Goal: Task Accomplishment & Management: Use online tool/utility

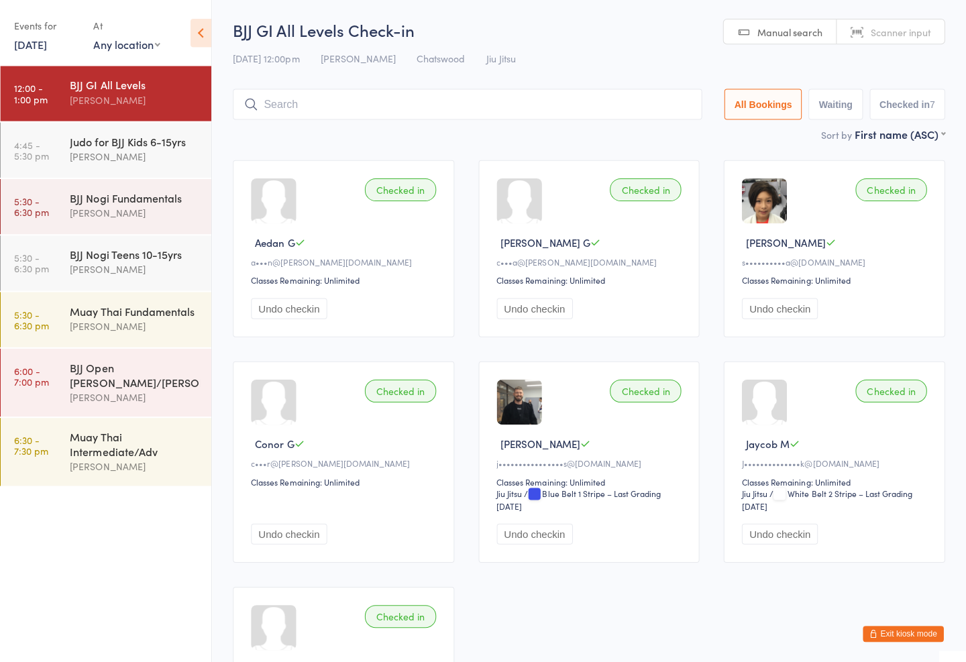
click at [50, 39] on link "[DATE]" at bounding box center [33, 44] width 33 height 15
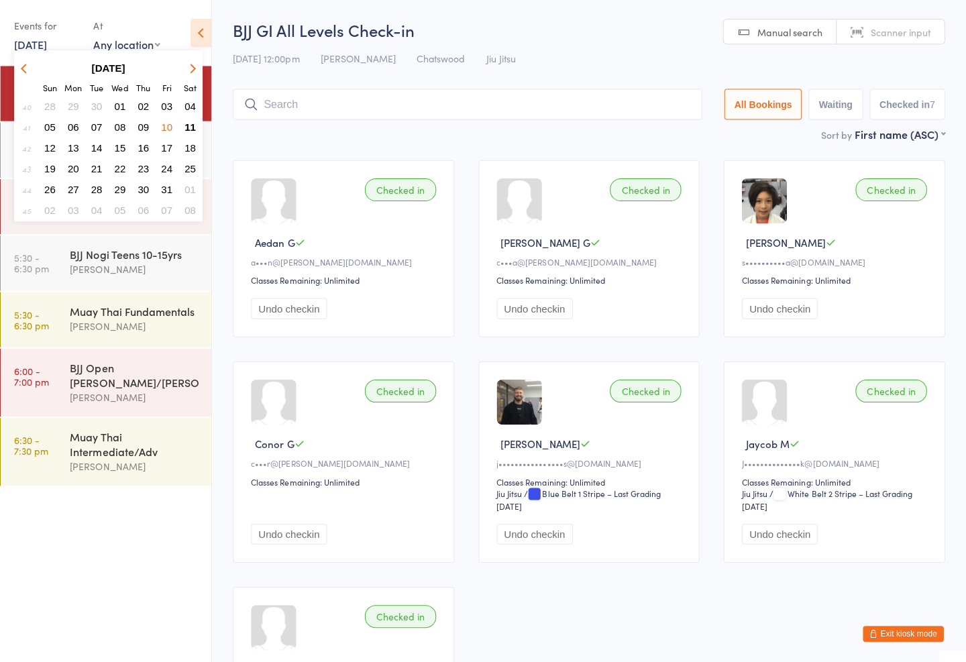
click at [92, 358] on div "BJJ Open Mats Gi/[PERSON_NAME]" at bounding box center [143, 381] width 141 height 68
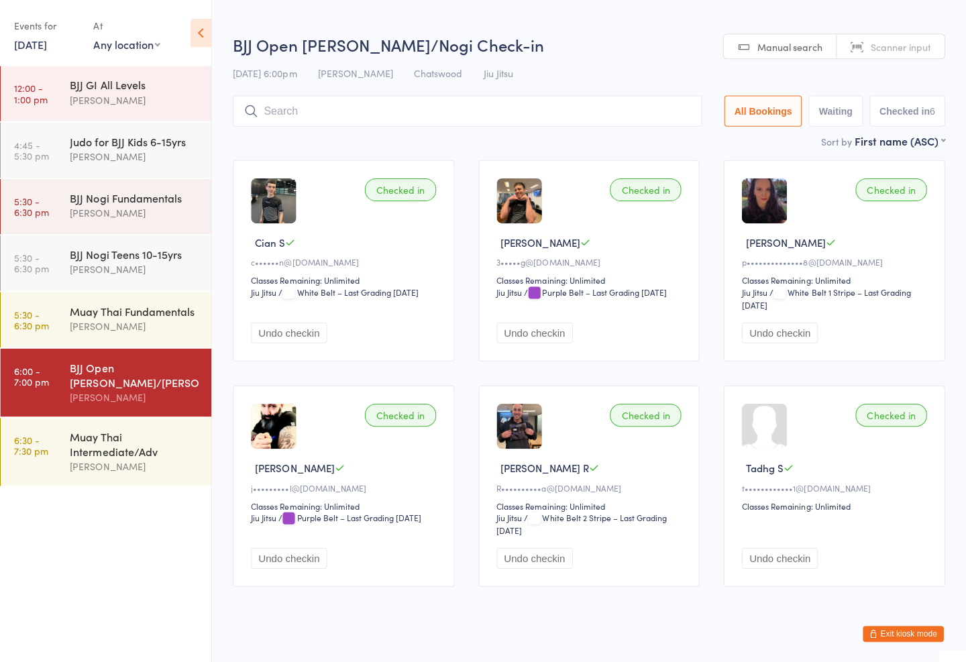
click at [329, 89] on div "BJJ Open Mats Gi/Nogi Check-in [DATE] 6:00pm [PERSON_NAME] Chatswood Jiu Jitsu …" at bounding box center [590, 83] width 710 height 99
click at [301, 102] on input "search" at bounding box center [468, 110] width 467 height 31
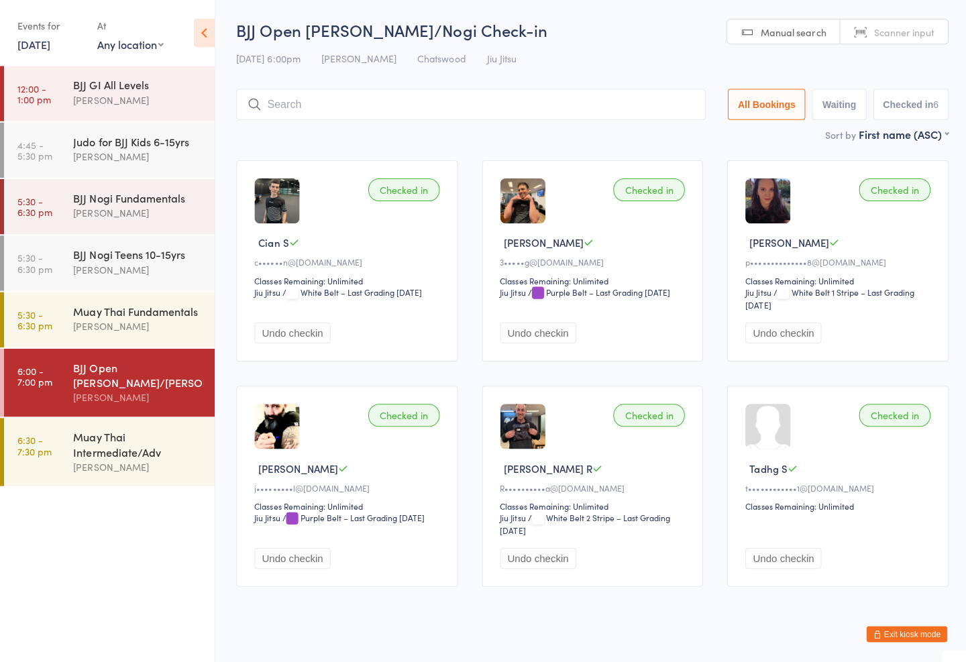
click at [50, 41] on link "[DATE]" at bounding box center [33, 44] width 33 height 15
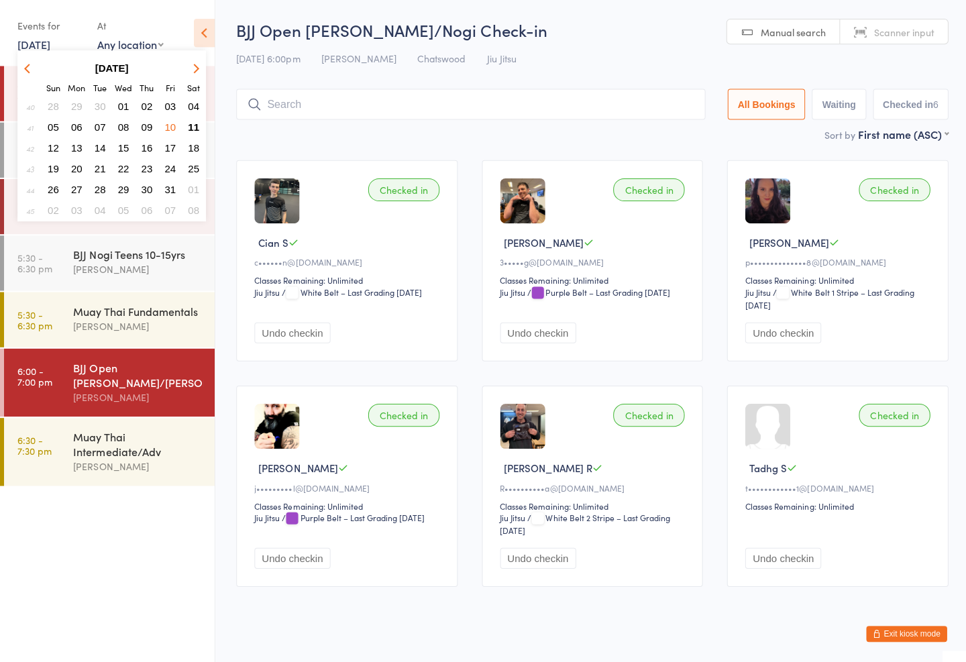
click at [191, 121] on span "11" at bounding box center [192, 126] width 11 height 11
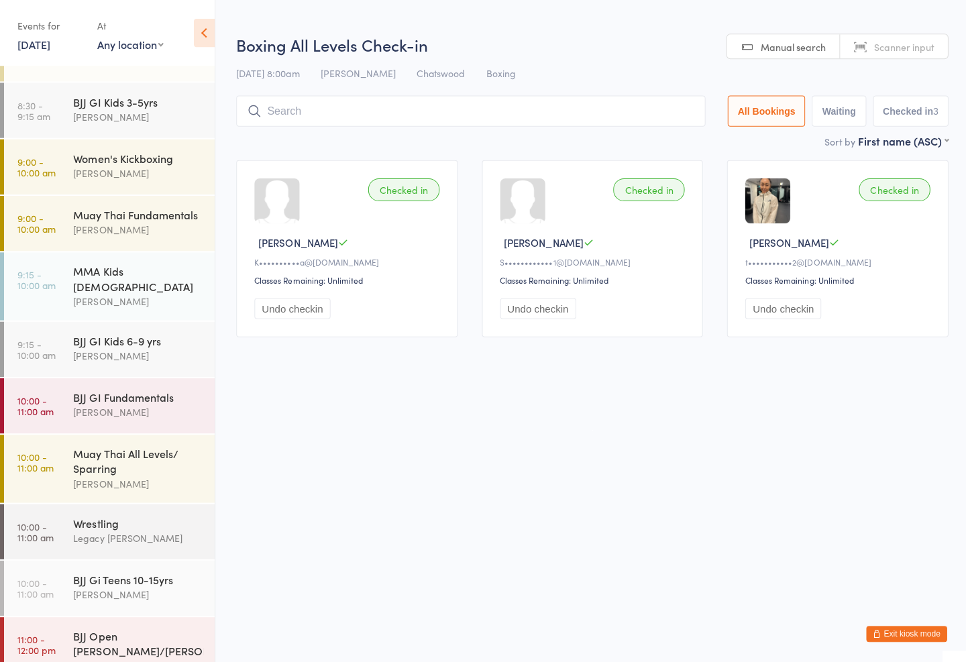
scroll to position [95, 0]
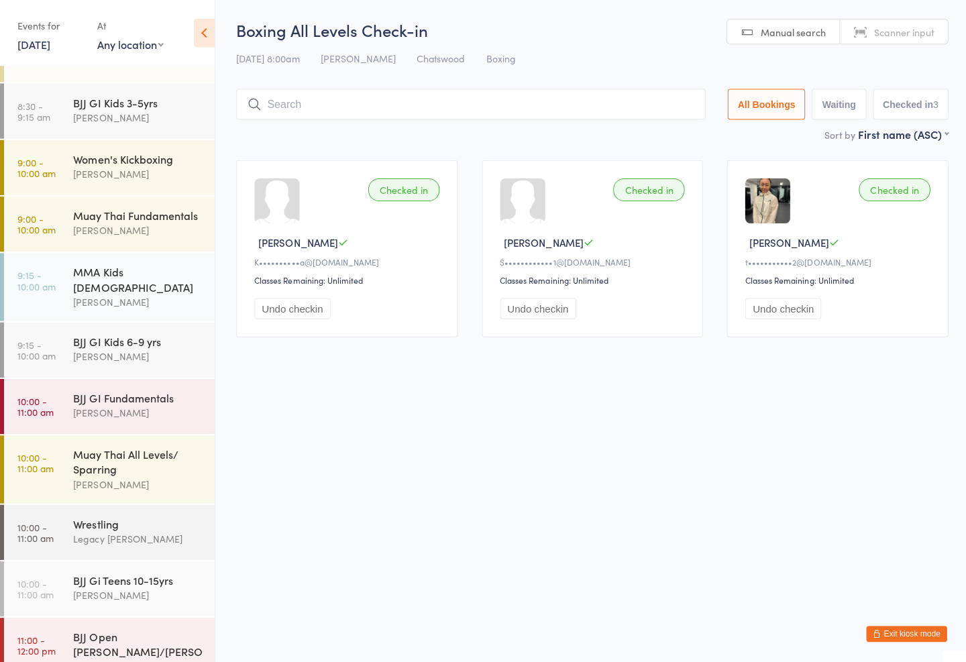
click at [129, 518] on div "Wrestling" at bounding box center [137, 521] width 129 height 15
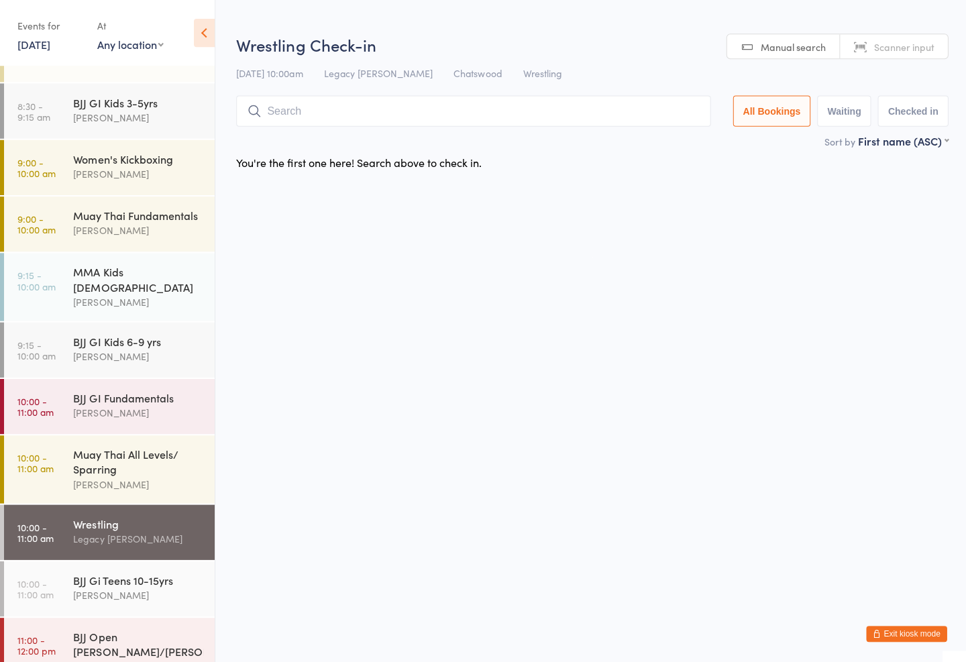
click at [349, 111] on input "search" at bounding box center [471, 110] width 473 height 31
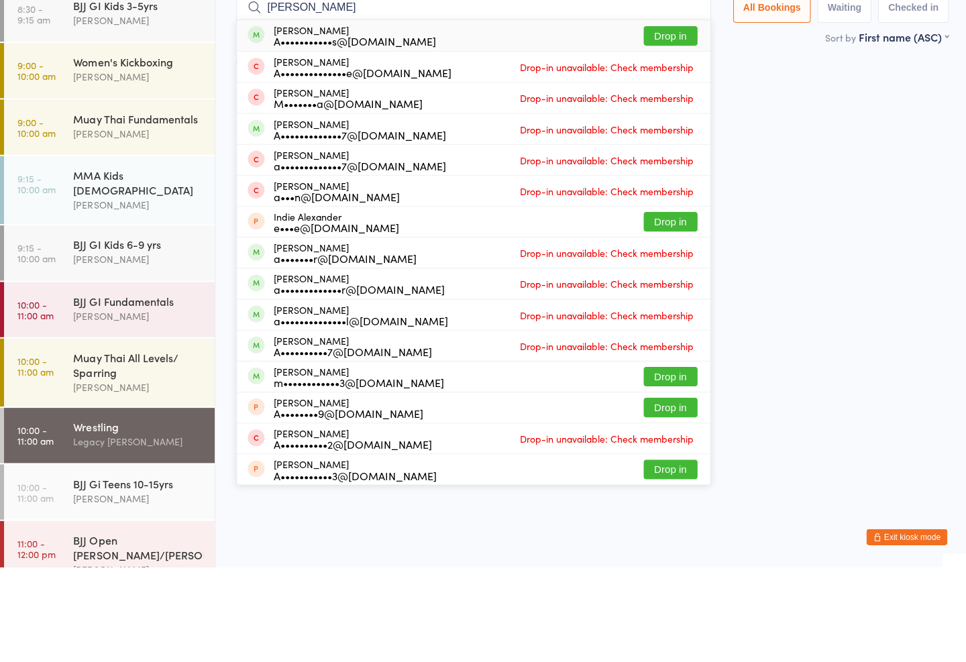
type input "[PERSON_NAME]"
click at [646, 123] on button "Drop in" at bounding box center [668, 132] width 54 height 19
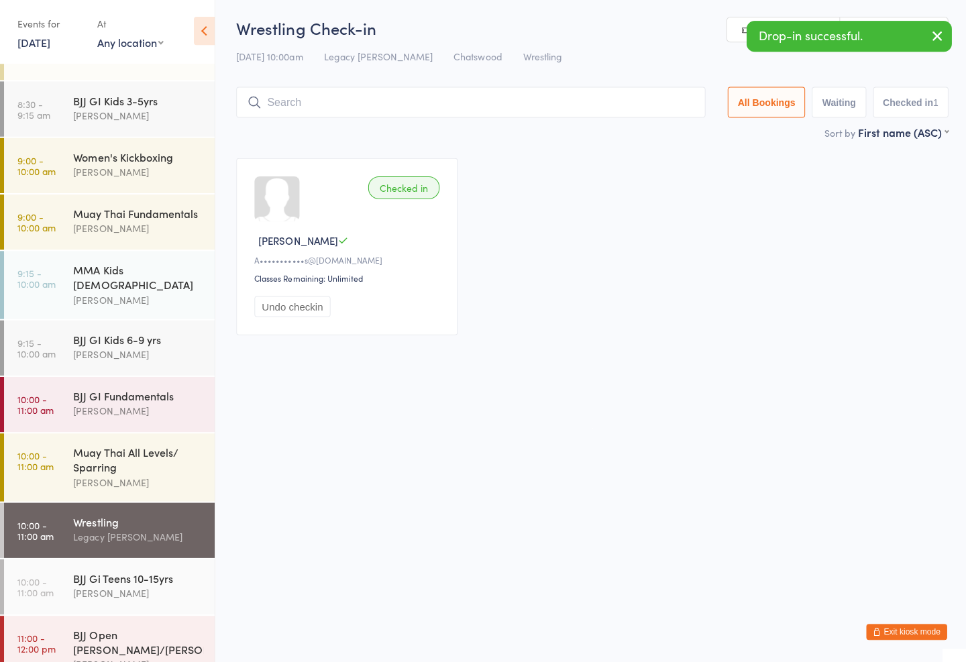
click at [105, 627] on div "BJJ Open [PERSON_NAME]/[PERSON_NAME]" at bounding box center [137, 642] width 129 height 30
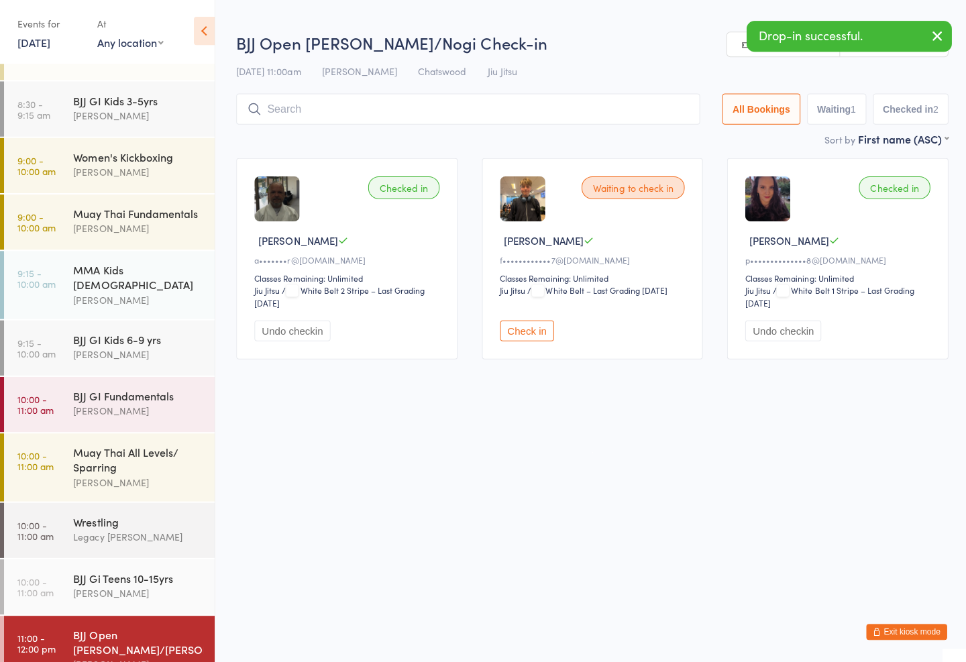
click at [333, 95] on input "search" at bounding box center [466, 110] width 462 height 31
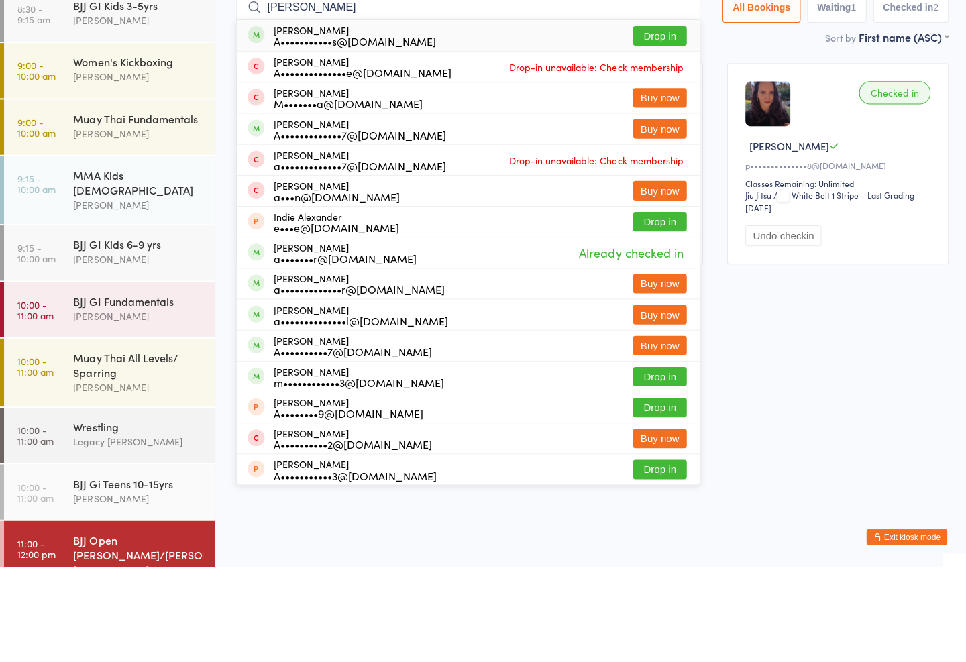
type input "[PERSON_NAME]"
click at [632, 123] on button "Drop in" at bounding box center [657, 132] width 54 height 19
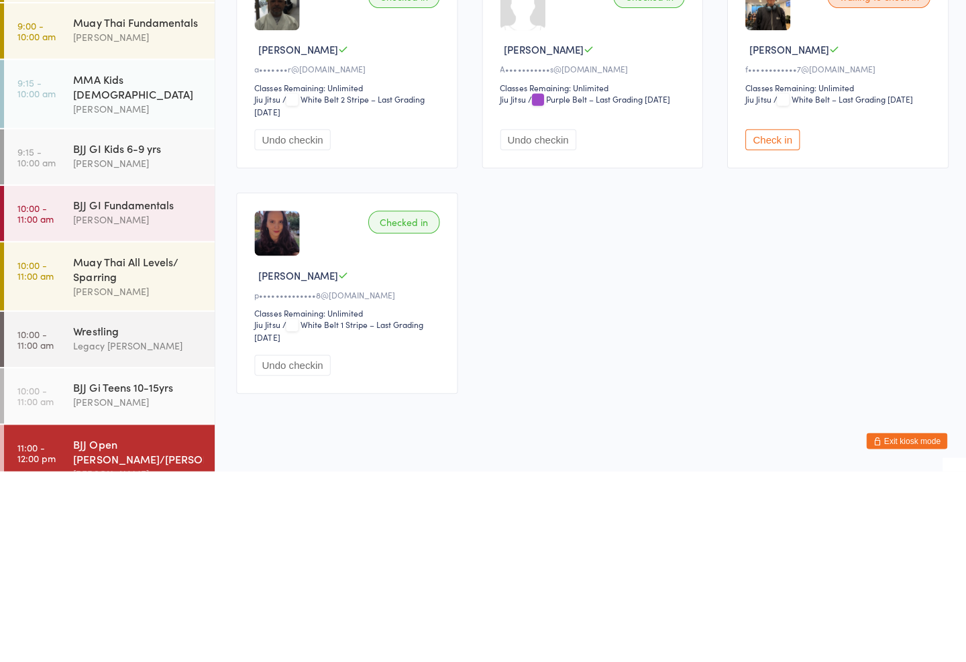
click at [134, 321] on div "BJJ GI Kids 6-9 yrs [PERSON_NAME]" at bounding box center [143, 347] width 141 height 53
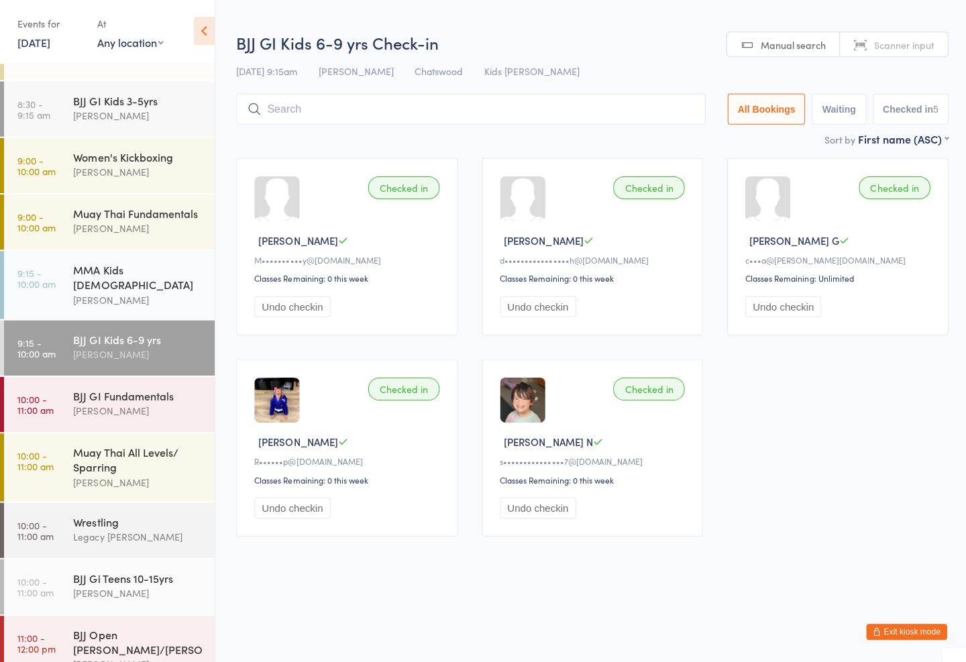
click at [143, 389] on div "BJJ GI Fundamentals" at bounding box center [137, 396] width 129 height 15
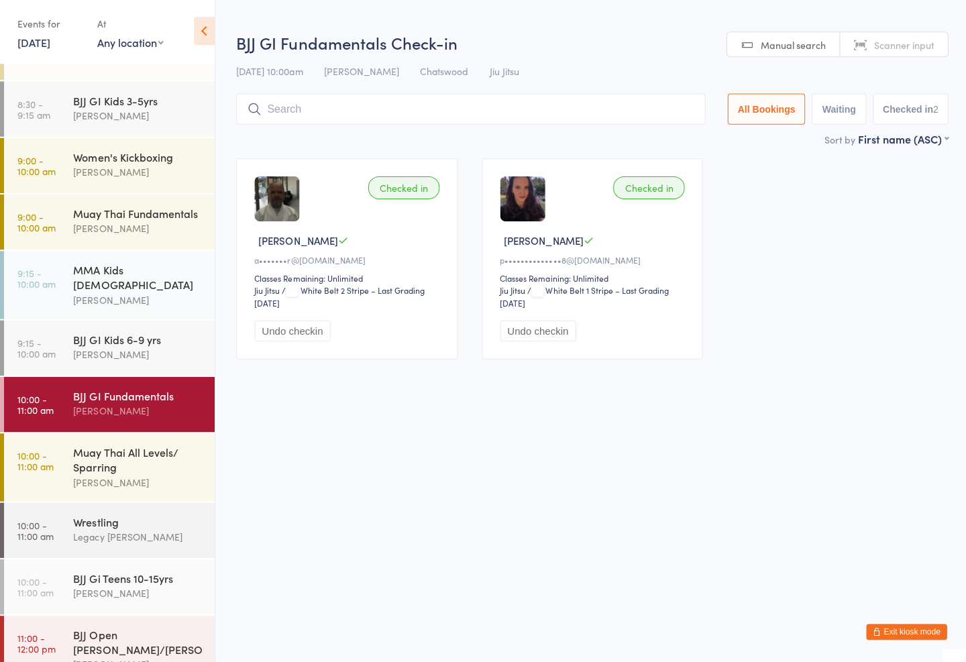
click at [343, 95] on input "search" at bounding box center [468, 110] width 467 height 31
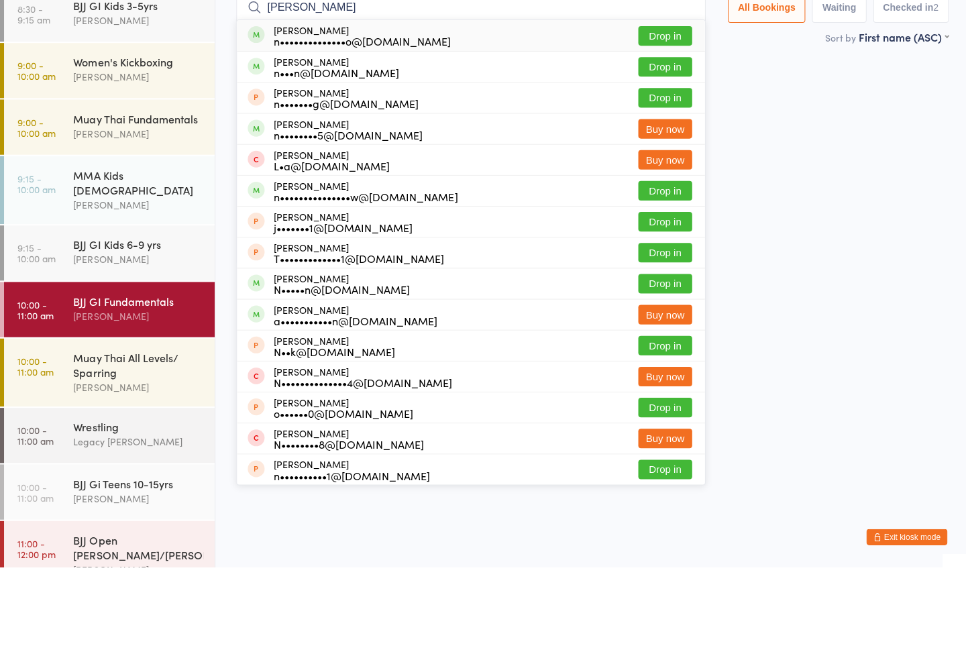
click at [655, 89] on input "[PERSON_NAME]" at bounding box center [468, 104] width 467 height 31
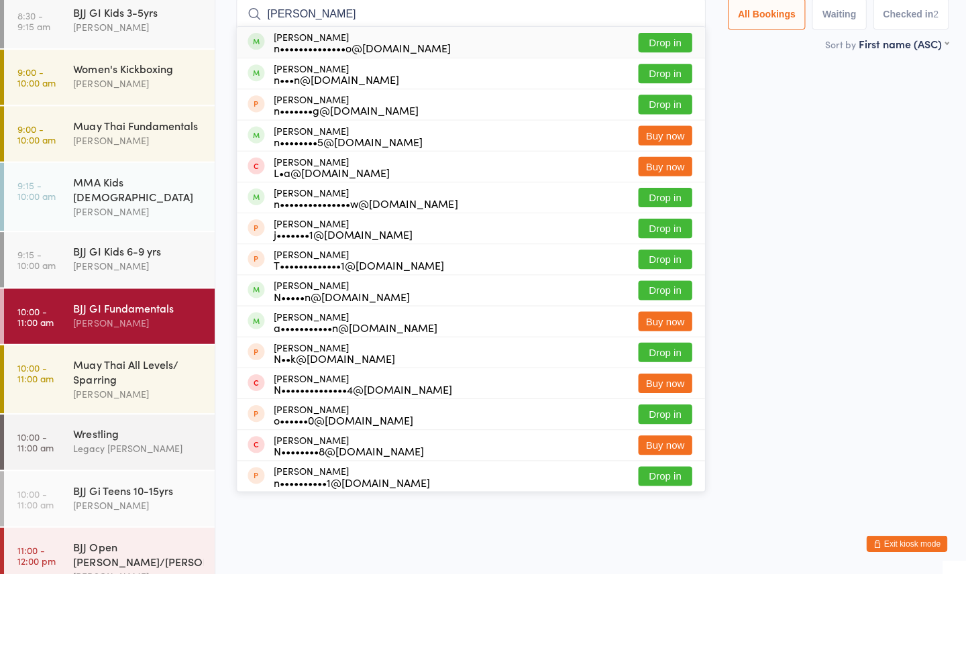
type input "[PERSON_NAME]"
click at [647, 123] on button "Drop in" at bounding box center [663, 132] width 54 height 19
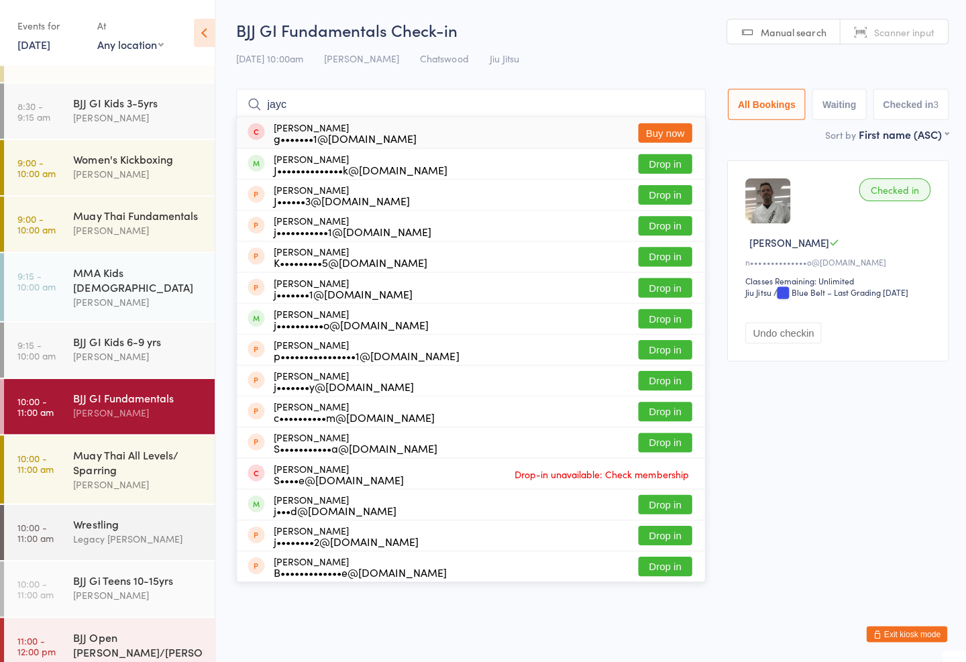
type input "jayc"
click at [653, 164] on button "Drop in" at bounding box center [663, 163] width 54 height 19
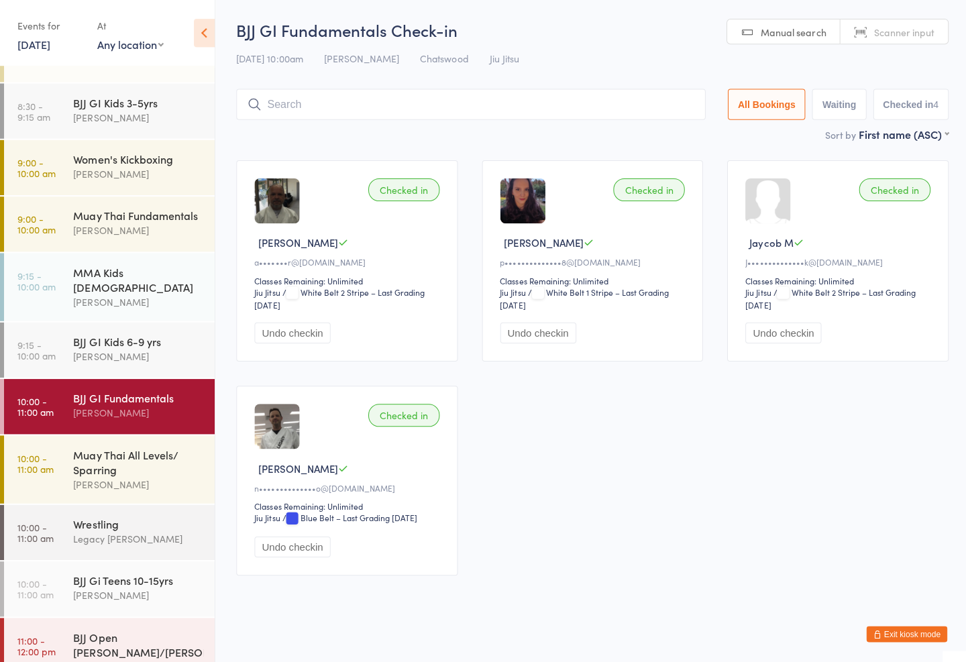
scroll to position [27, 0]
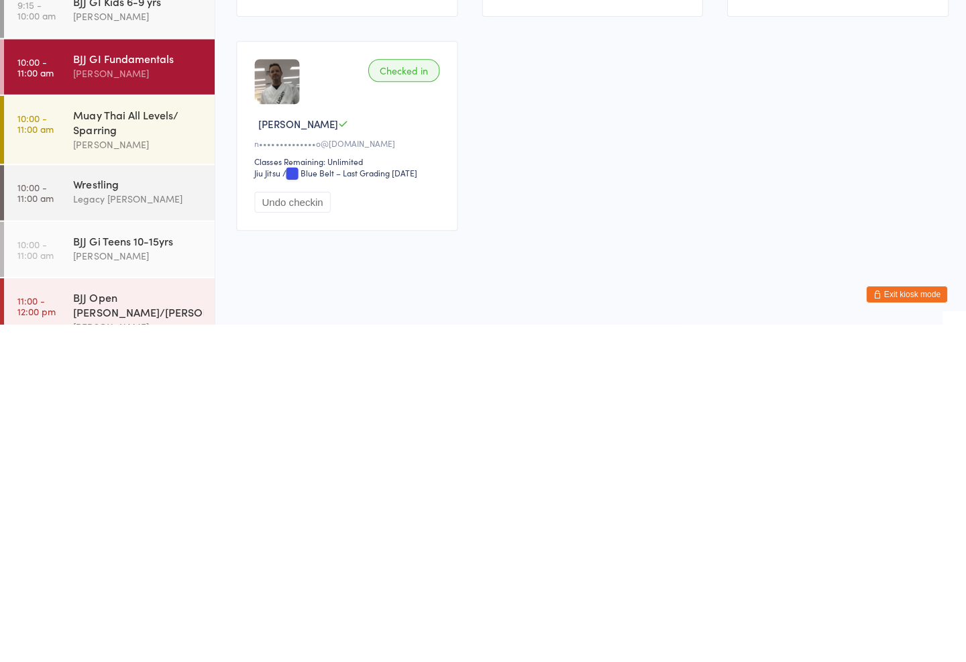
click at [150, 475] on div "[PERSON_NAME]" at bounding box center [137, 482] width 129 height 15
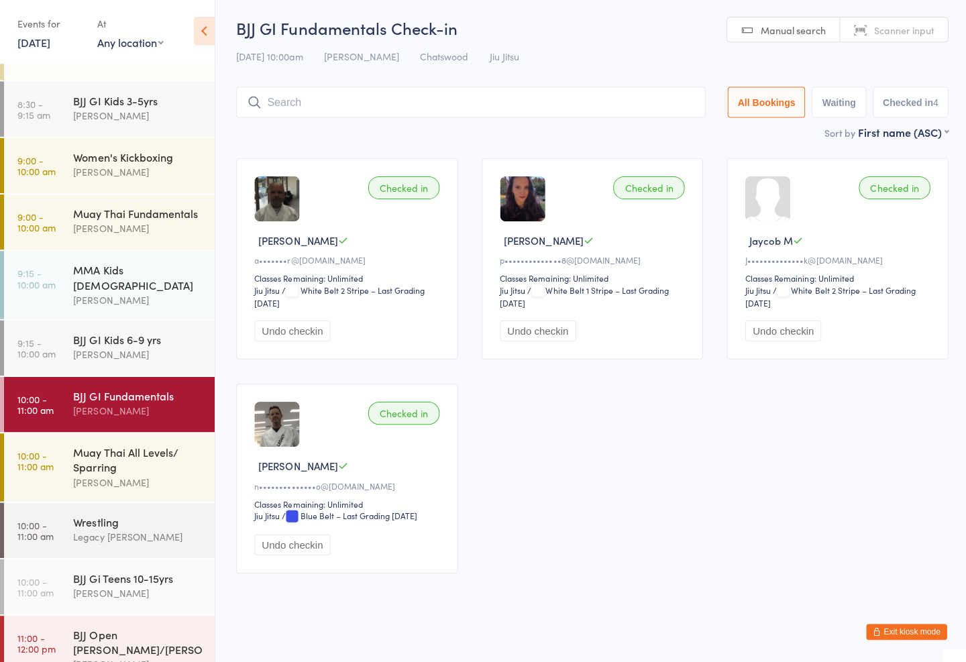
scroll to position [70, 0]
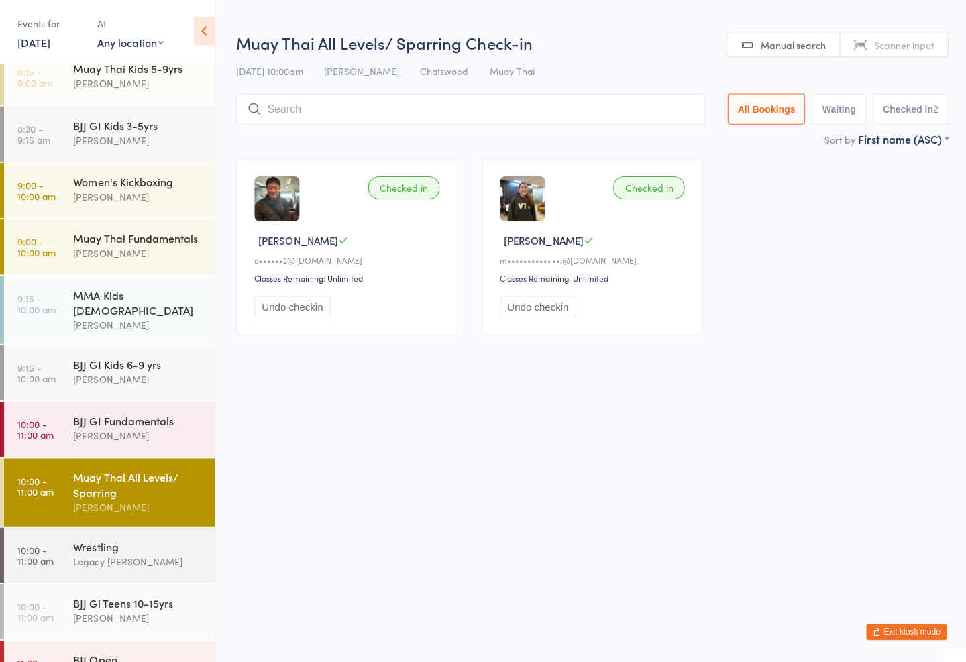
click at [400, 109] on input "search" at bounding box center [468, 110] width 467 height 31
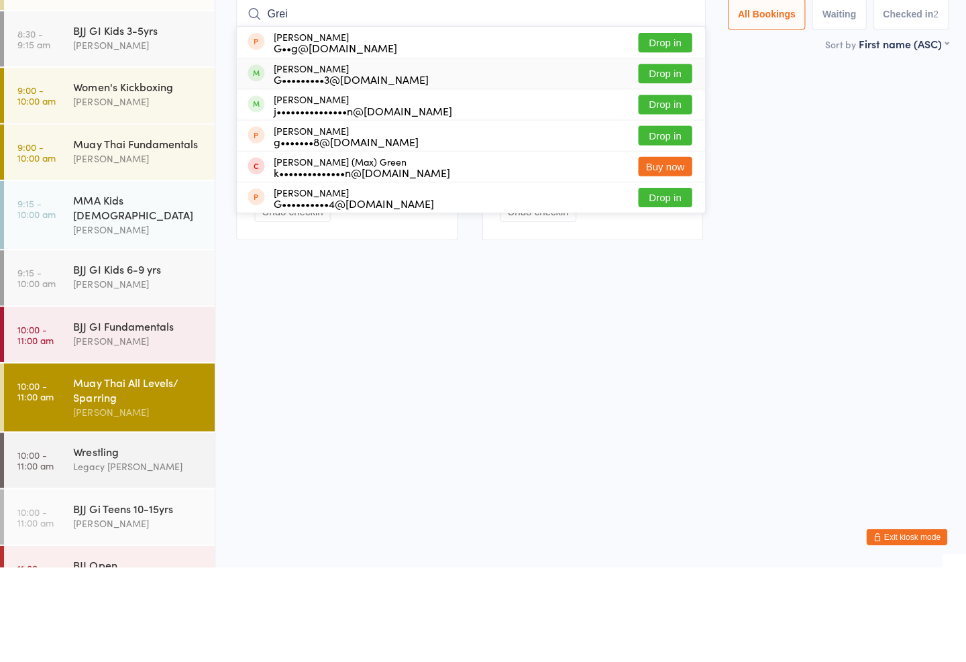
type input "Grei"
click at [325, 170] on div "G•••••••••3@[DOMAIN_NAME]" at bounding box center [349, 175] width 155 height 11
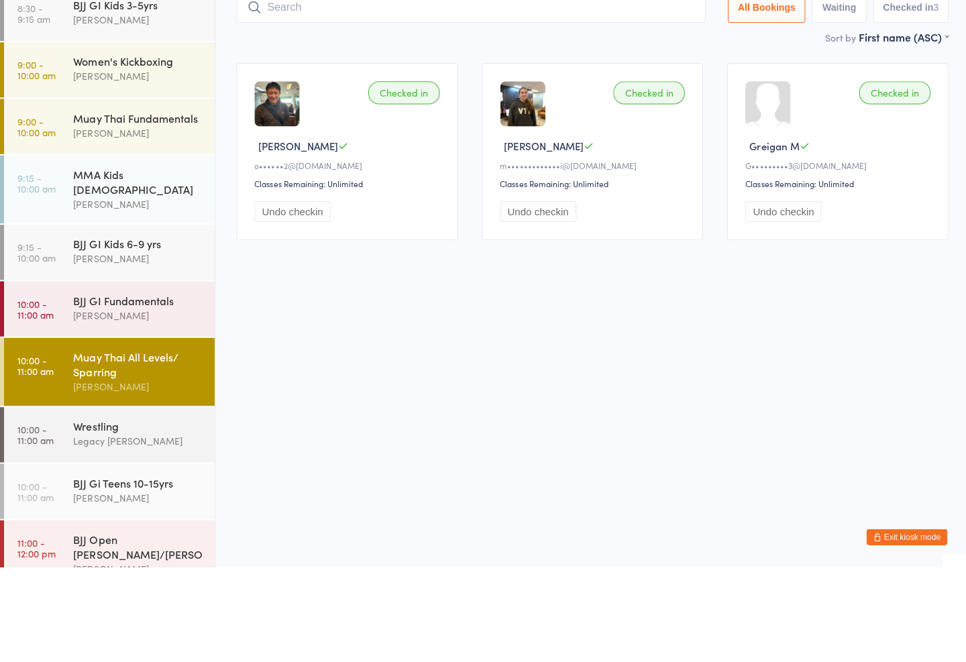
scroll to position [95, 0]
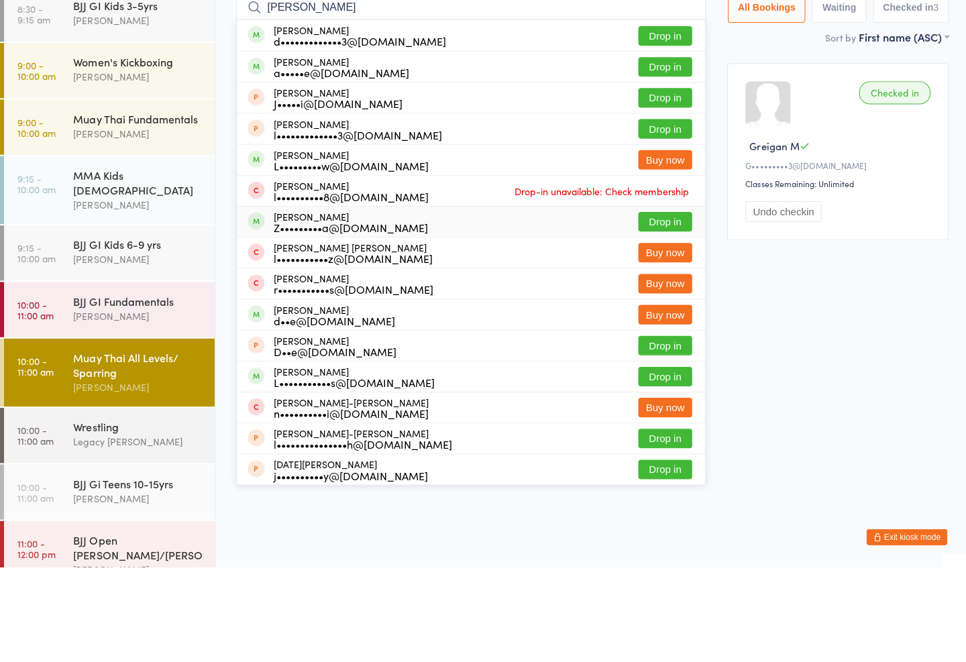
type input "[PERSON_NAME]"
click at [664, 308] on button "Drop in" at bounding box center [663, 317] width 54 height 19
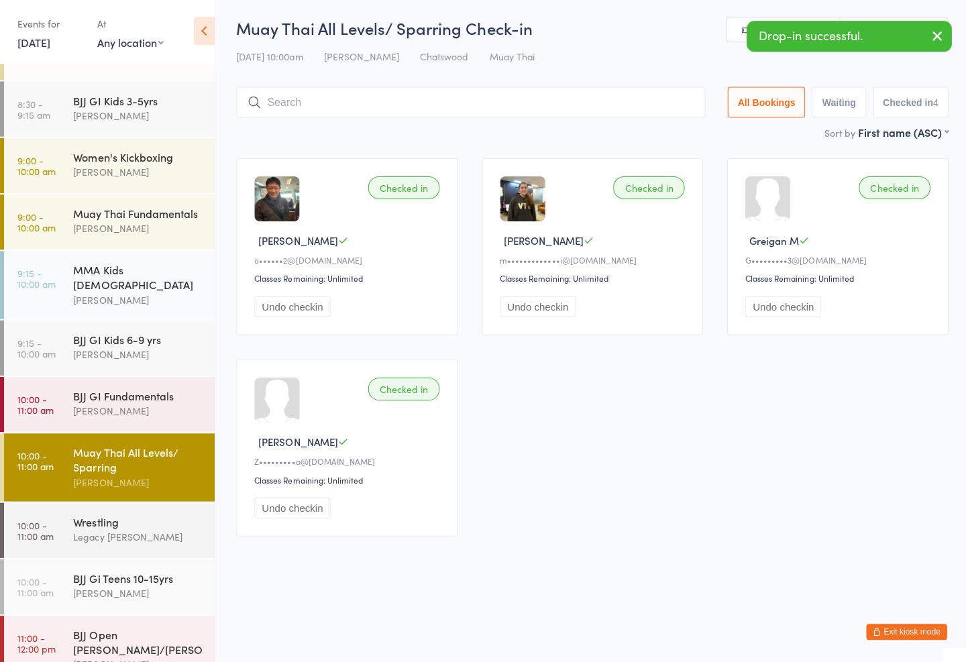
click at [484, 115] on input "search" at bounding box center [468, 104] width 467 height 31
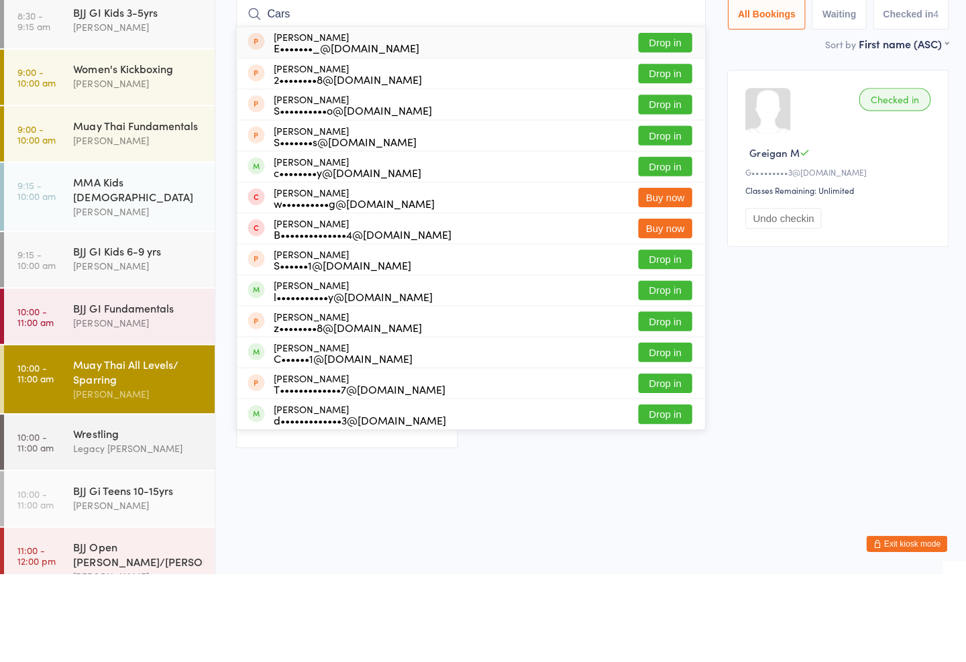
type input "Cars"
click at [422, 241] on div "[PERSON_NAME] c••••••••y@[DOMAIN_NAME] Drop in" at bounding box center [469, 256] width 466 height 30
